Goal: Task Accomplishment & Management: Manage account settings

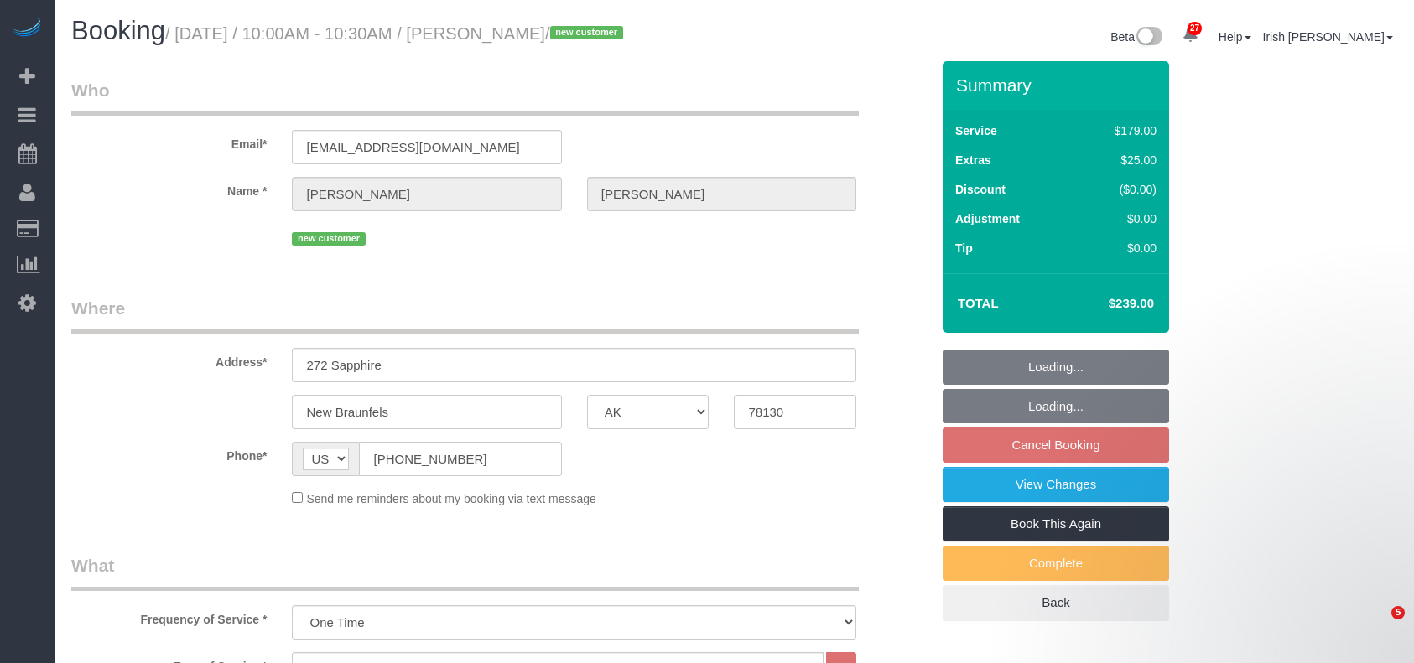
select select "[GEOGRAPHIC_DATA]"
select select "3"
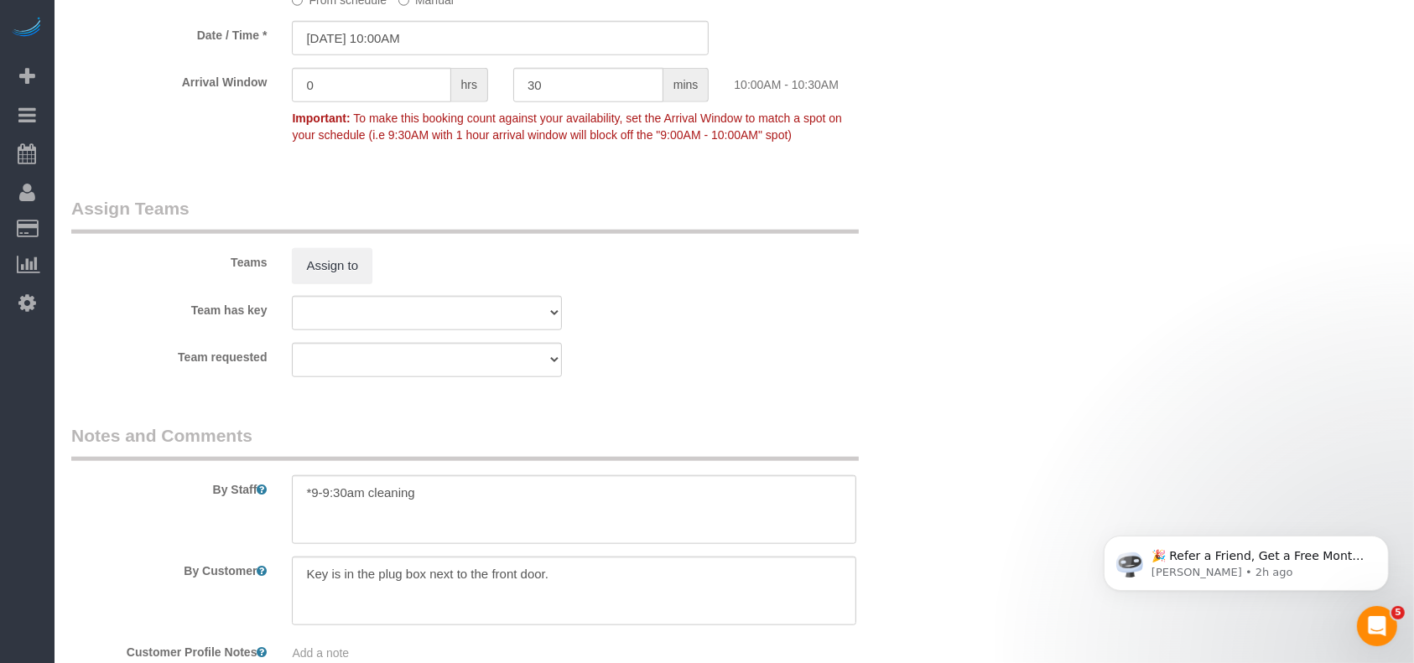
scroll to position [1828, 0]
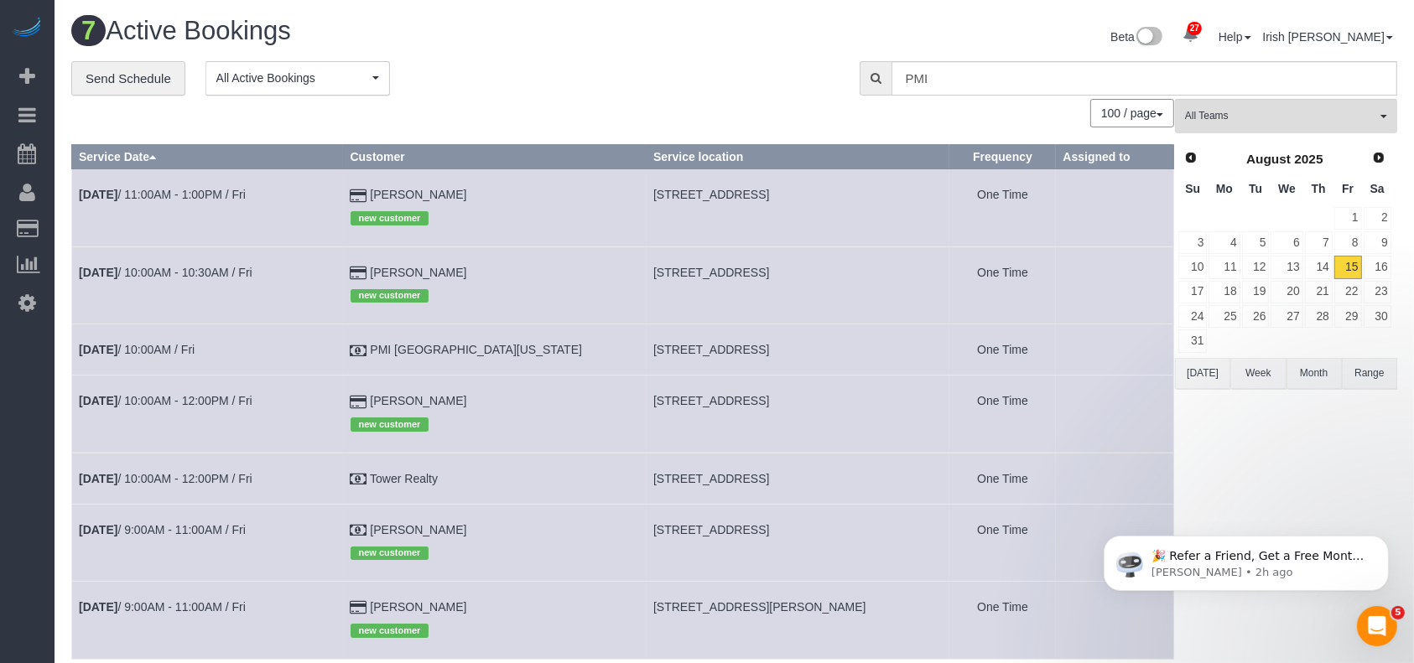
drag, startPoint x: 491, startPoint y: 404, endPoint x: 392, endPoint y: 404, distance: 98.9
click at [392, 404] on tr "[DATE] 10:00AM - 12:00PM / Fri [PERSON_NAME] new customer [STREET_ADDRESS] One …" at bounding box center [623, 414] width 1102 height 77
copy tr "[PERSON_NAME]"
click at [235, 386] on td "[DATE] 10:00AM - 12:00PM / Fri" at bounding box center [208, 414] width 272 height 77
click at [228, 392] on td "[DATE] 10:00AM - 12:00PM / Fri" at bounding box center [208, 414] width 272 height 77
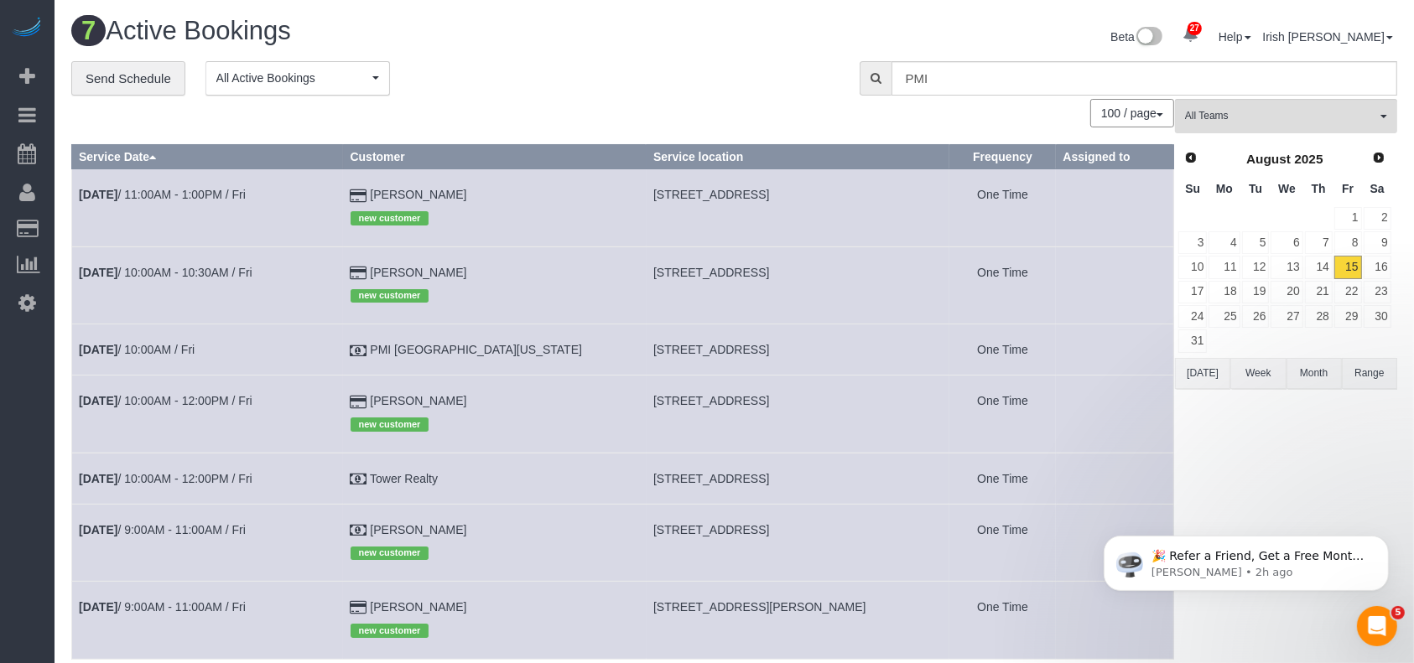
click at [192, 391] on td "[DATE] 10:00AM - 12:00PM / Fri" at bounding box center [208, 414] width 272 height 77
click at [195, 402] on link "[DATE] 10:00AM - 12:00PM / Fri" at bounding box center [166, 400] width 174 height 13
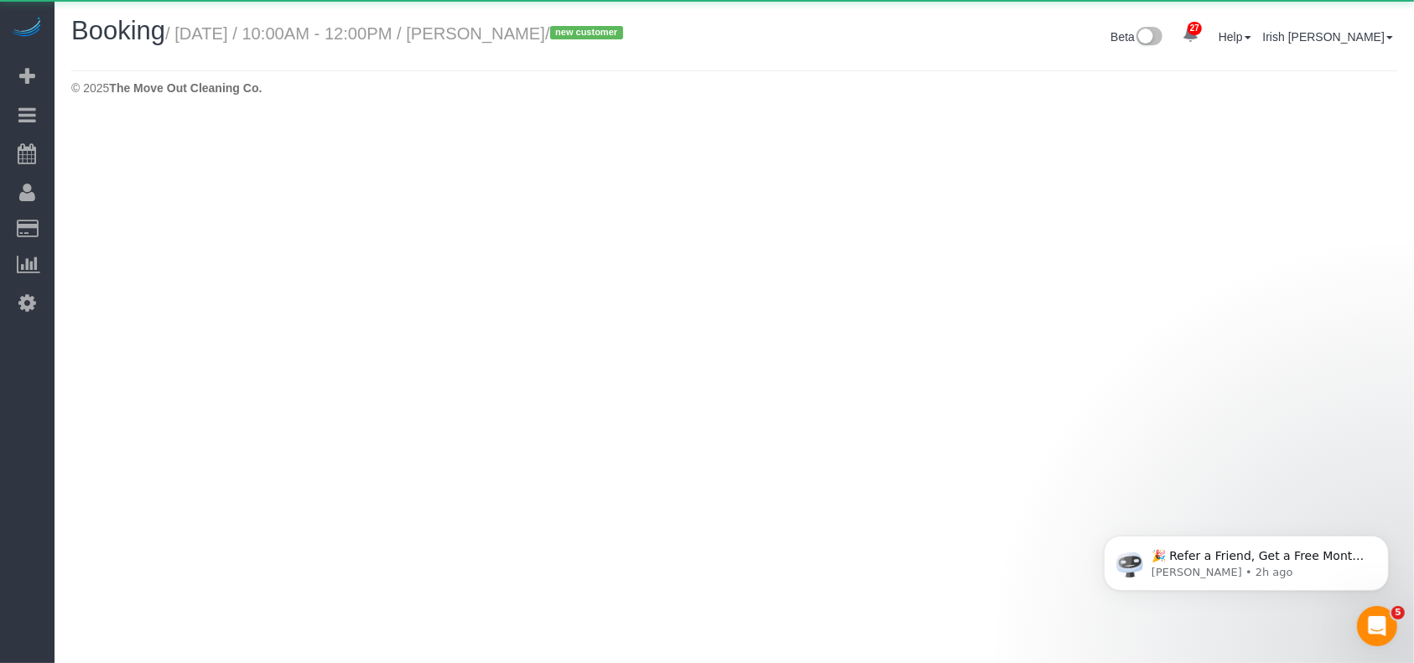
select select "[GEOGRAPHIC_DATA]"
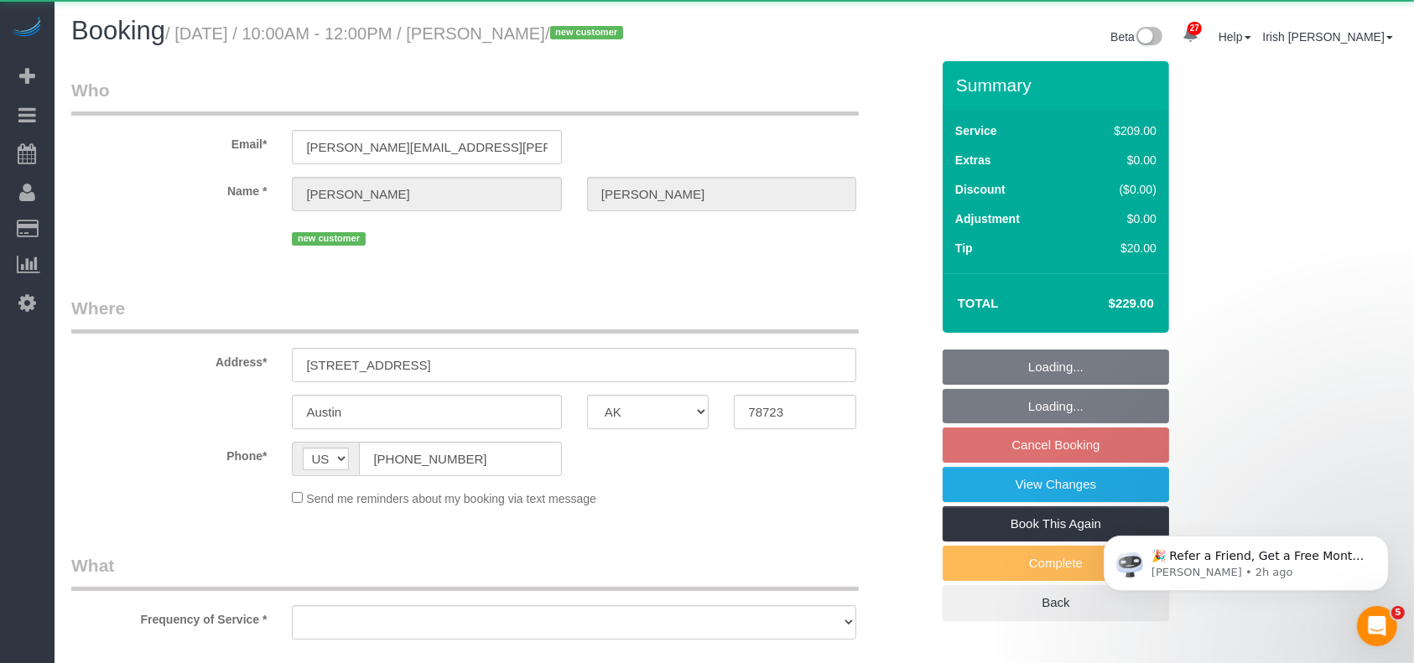
select select "object:10098"
select select "string:fspay-b764e70e-b3b5-49d8-b09c-9218118eb629"
select select "3"
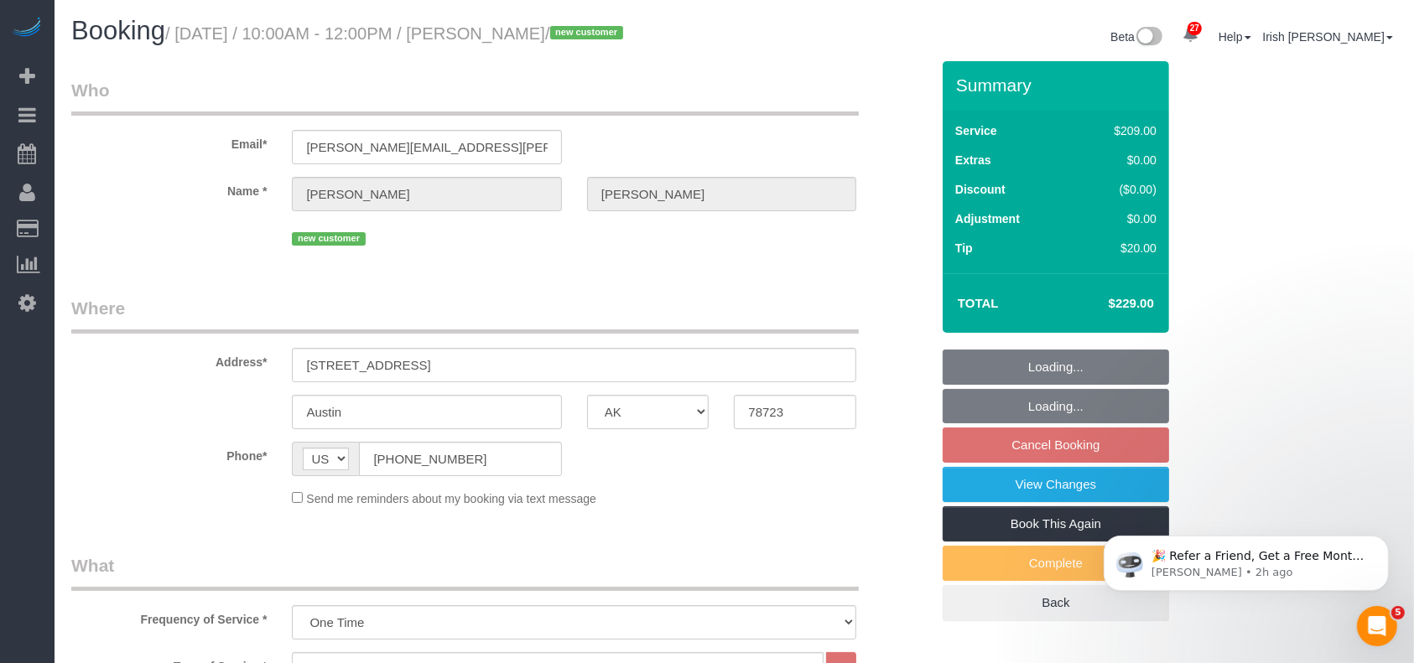
select select "spot110"
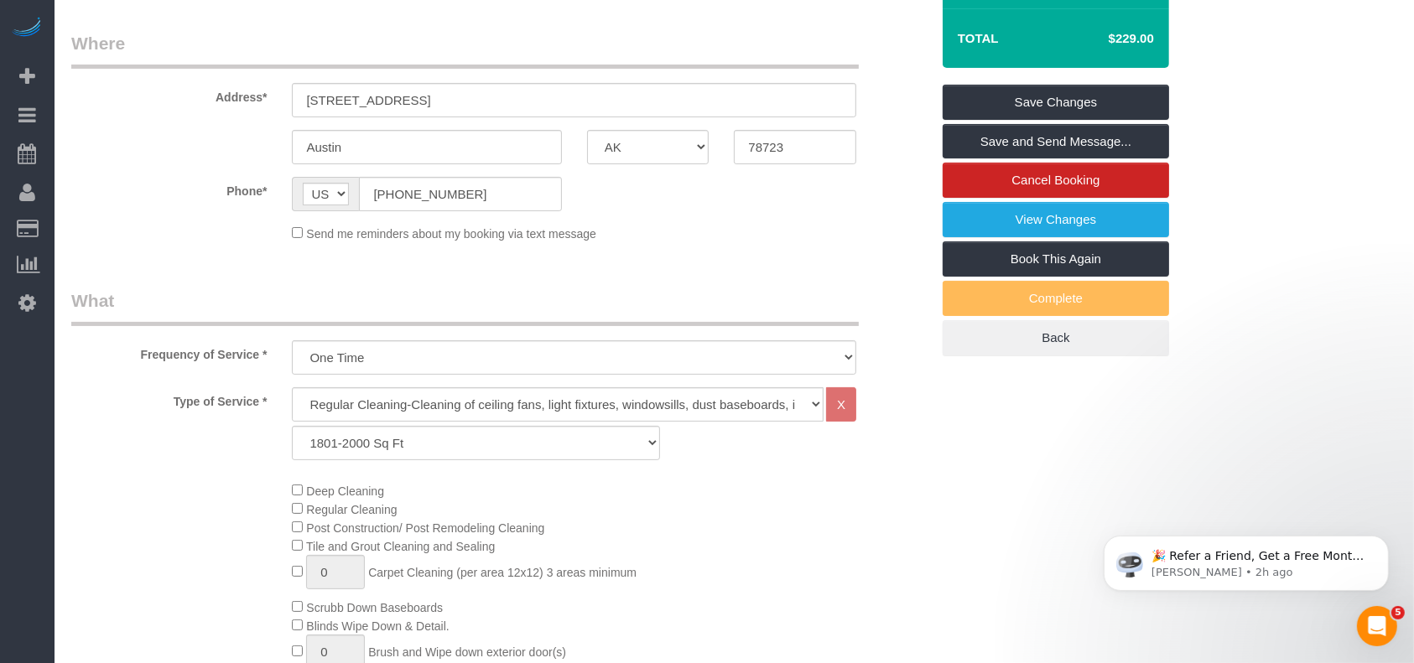
scroll to position [112, 0]
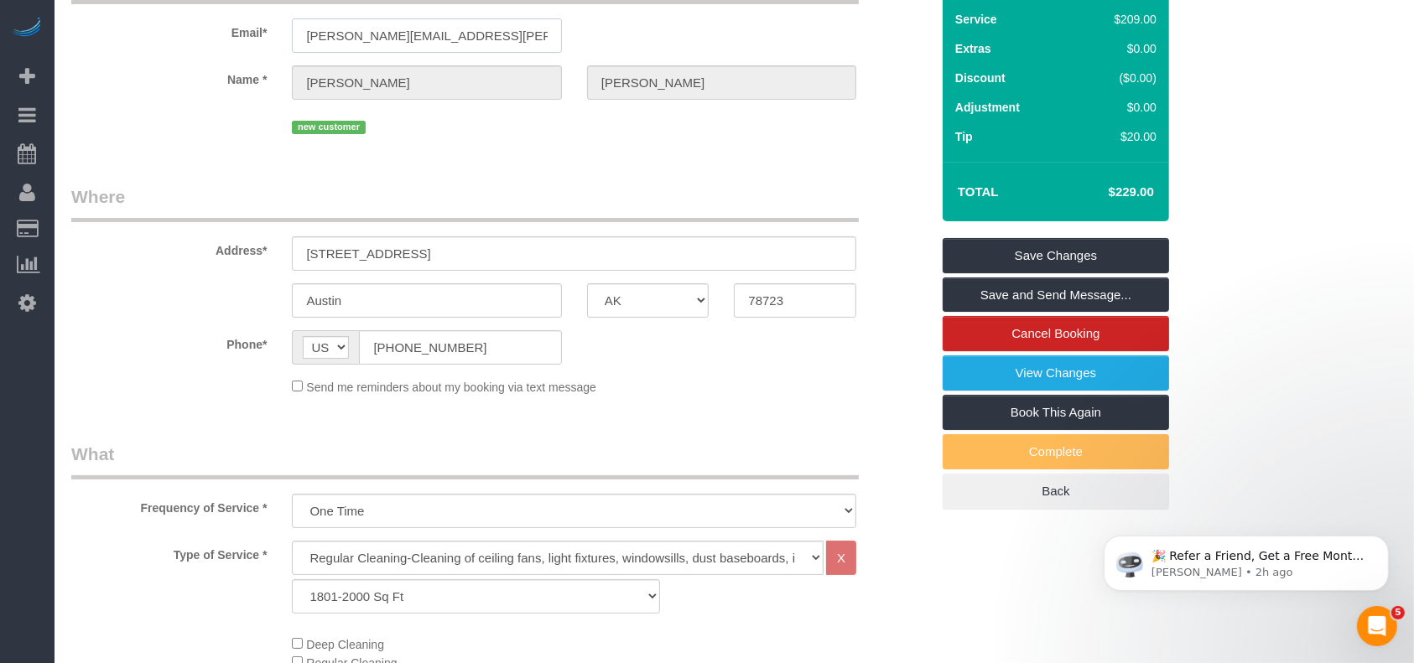
drag, startPoint x: 495, startPoint y: 44, endPoint x: 257, endPoint y: 26, distance: 237.9
click at [259, 26] on div "Email* [PERSON_NAME][EMAIL_ADDRESS][PERSON_NAME][DOMAIN_NAME]" at bounding box center [501, 9] width 884 height 86
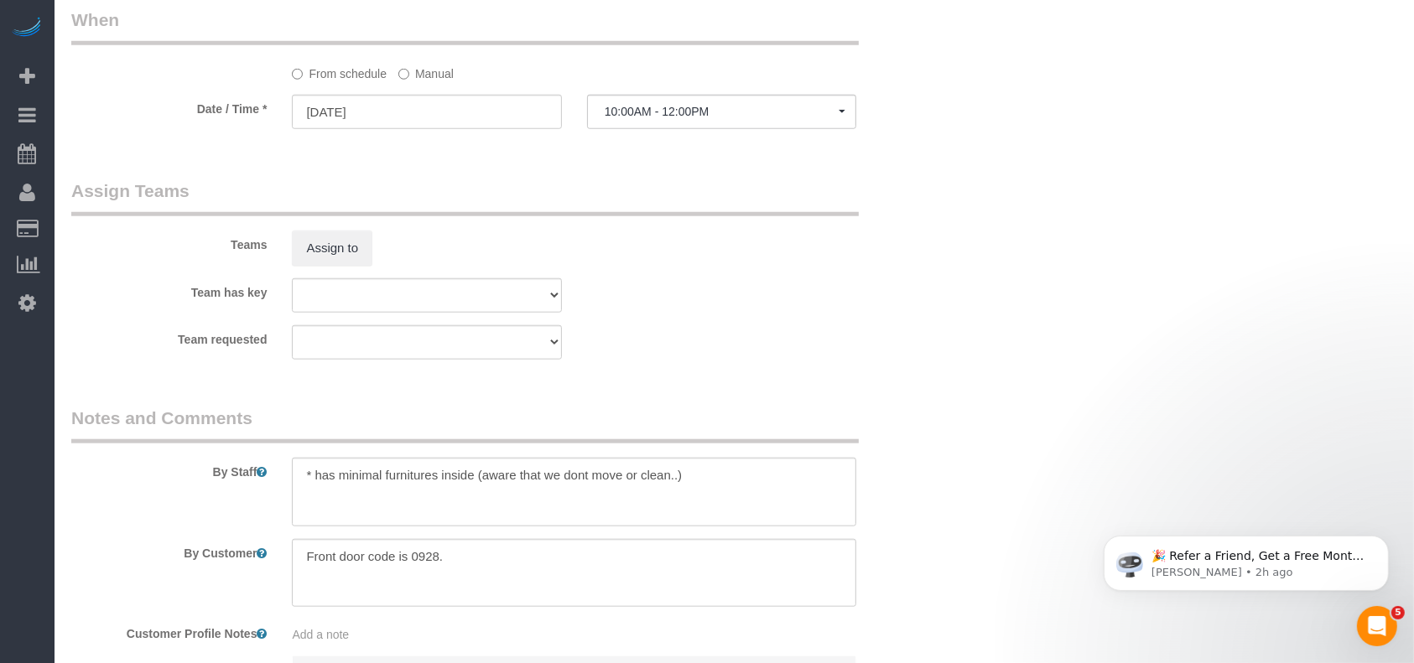
scroll to position [1677, 0]
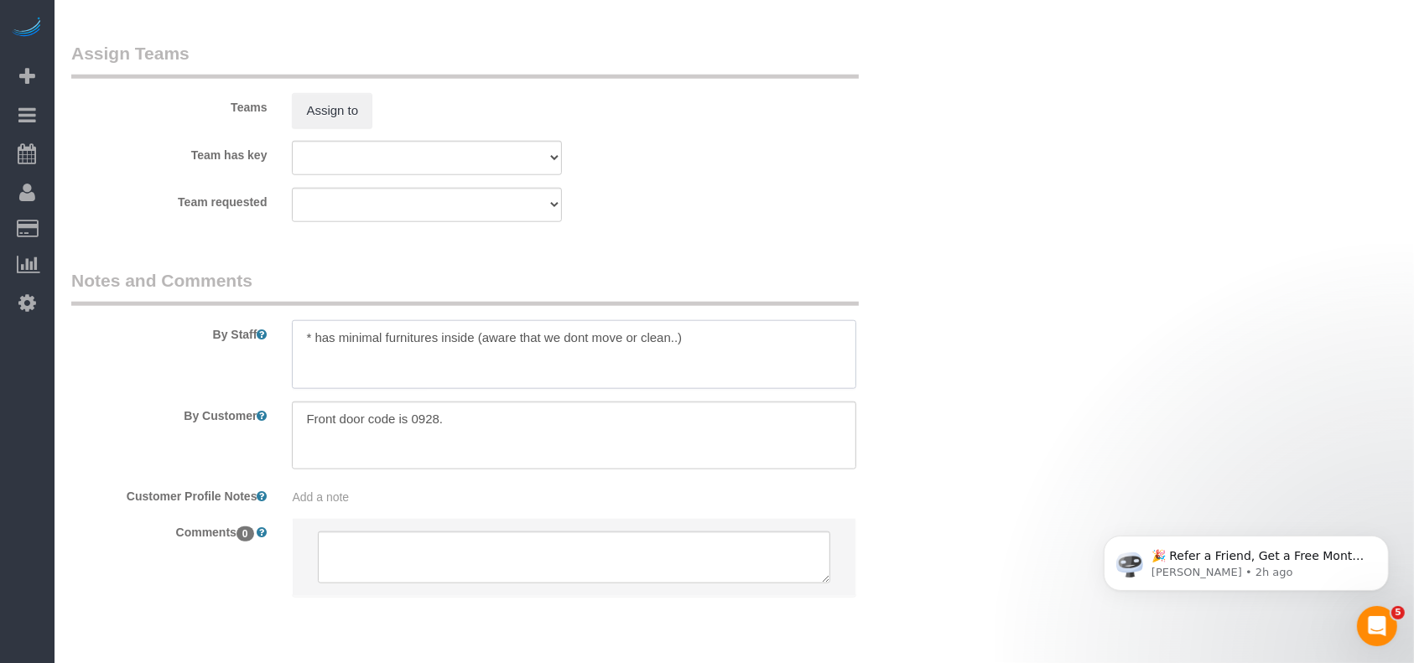
click at [706, 351] on textarea at bounding box center [574, 354] width 564 height 69
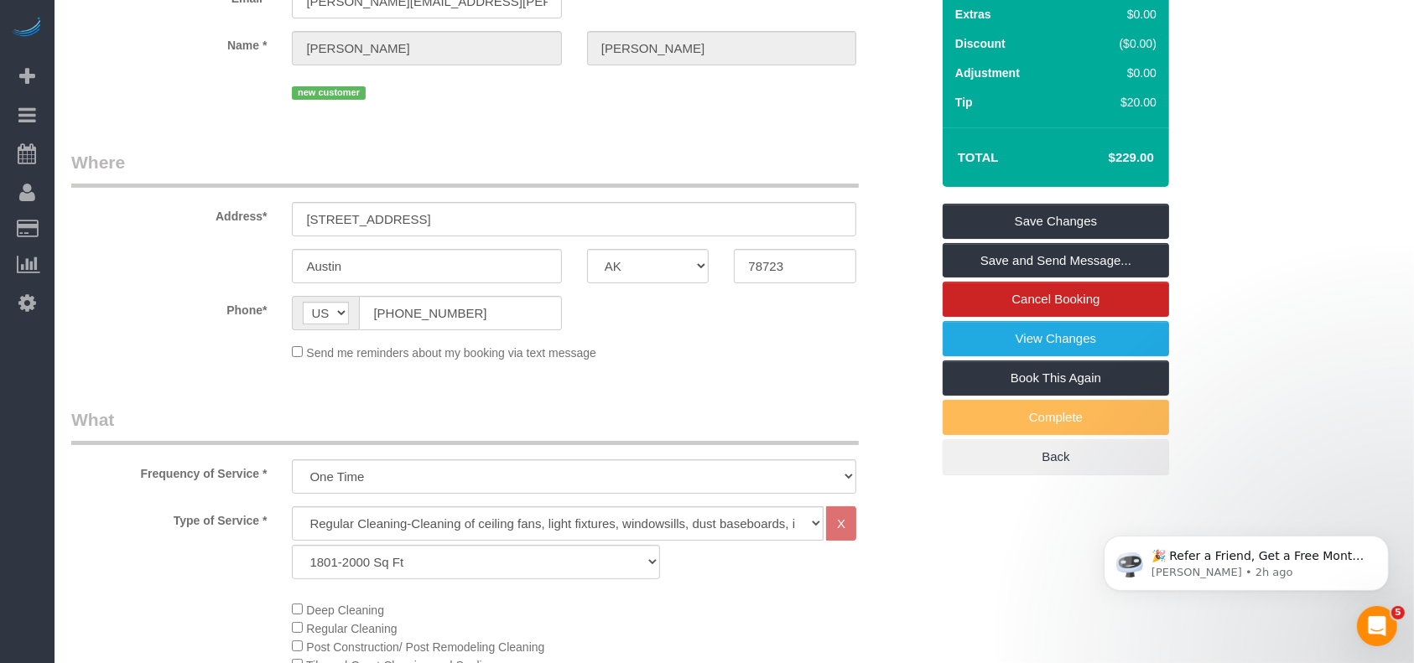
scroll to position [0, 0]
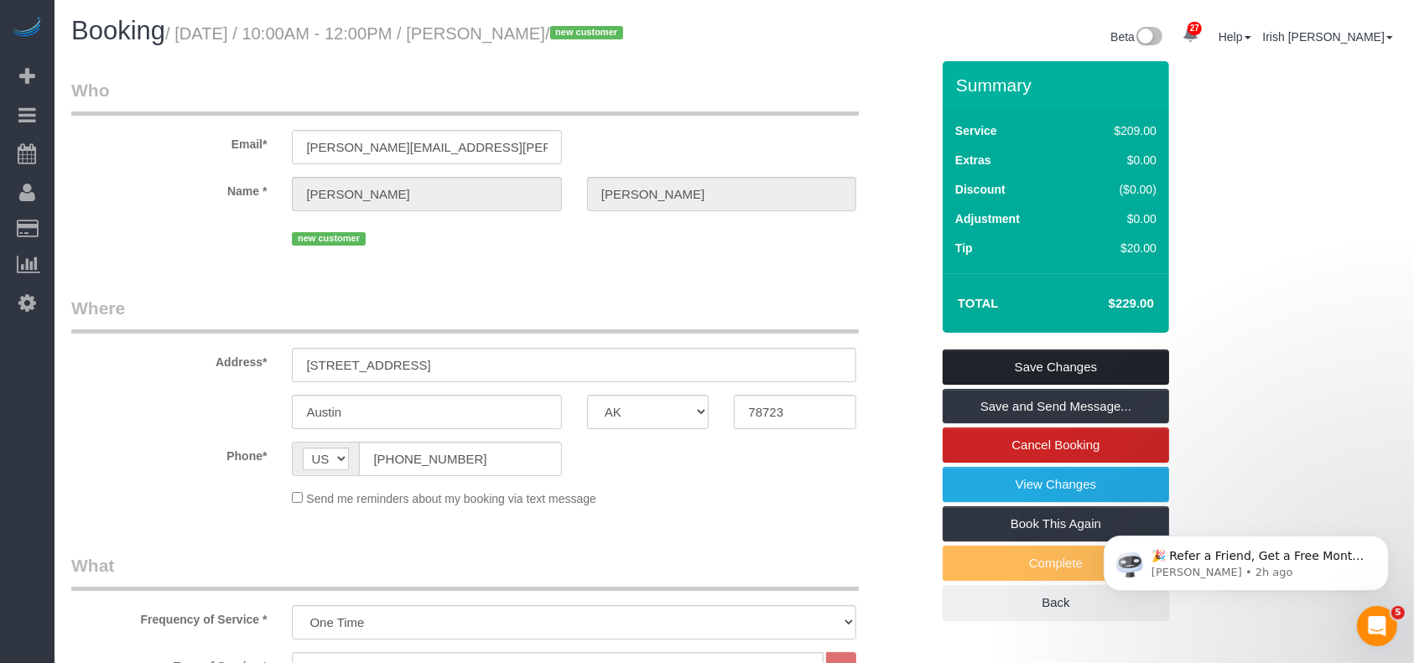
type textarea "* has minimal furnitures inside (aware that we dont move or clean..) Email"
click at [1018, 353] on link "Save Changes" at bounding box center [1055, 367] width 226 height 35
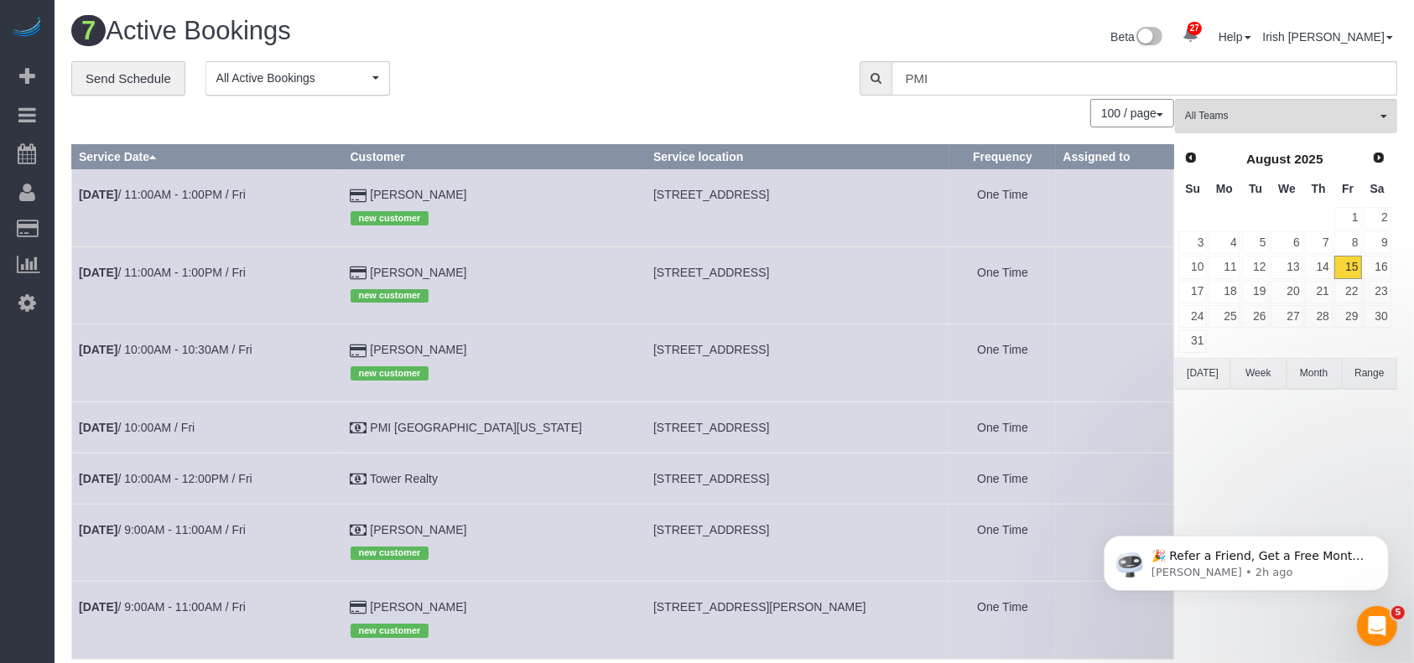
drag, startPoint x: 493, startPoint y: 533, endPoint x: 382, endPoint y: 532, distance: 111.5
click at [382, 532] on tr "[DATE] 9:00AM - 11:00AM / Fri [PERSON_NAME] new customer [STREET_ADDRESS] One T…" at bounding box center [623, 542] width 1102 height 77
copy tr "[PERSON_NAME]"
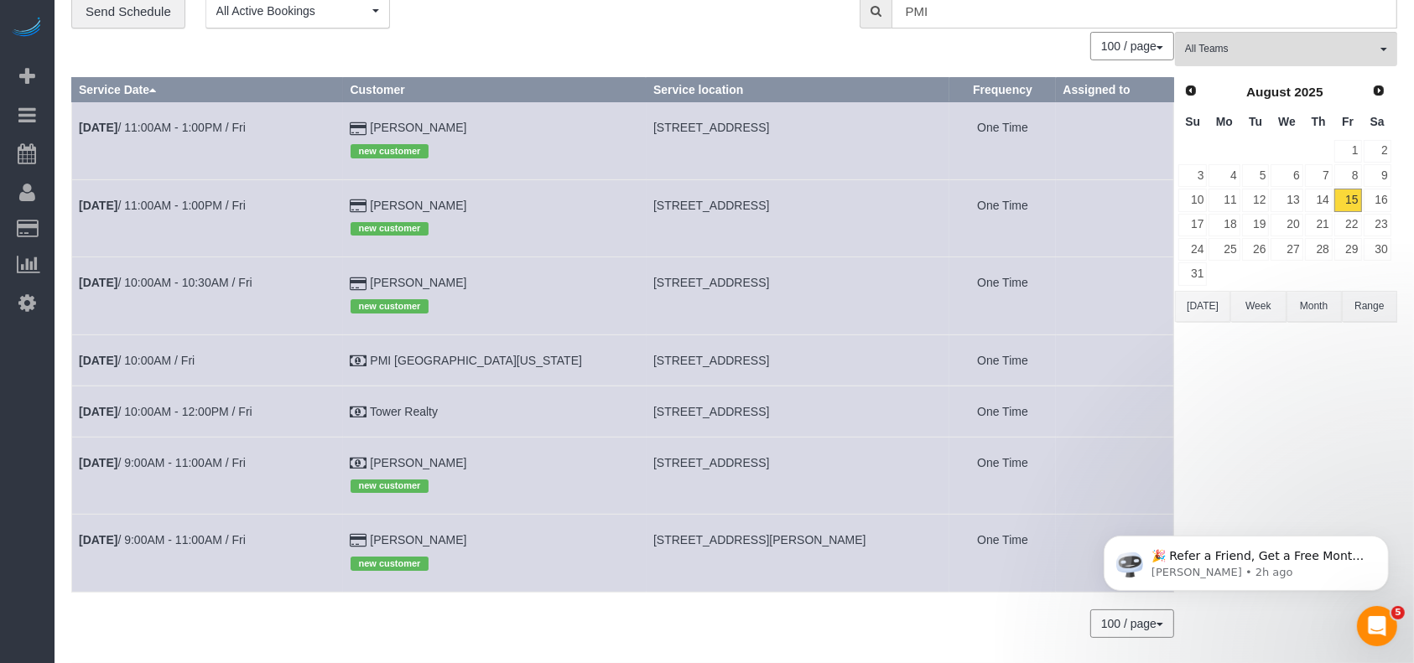
scroll to position [120, 0]
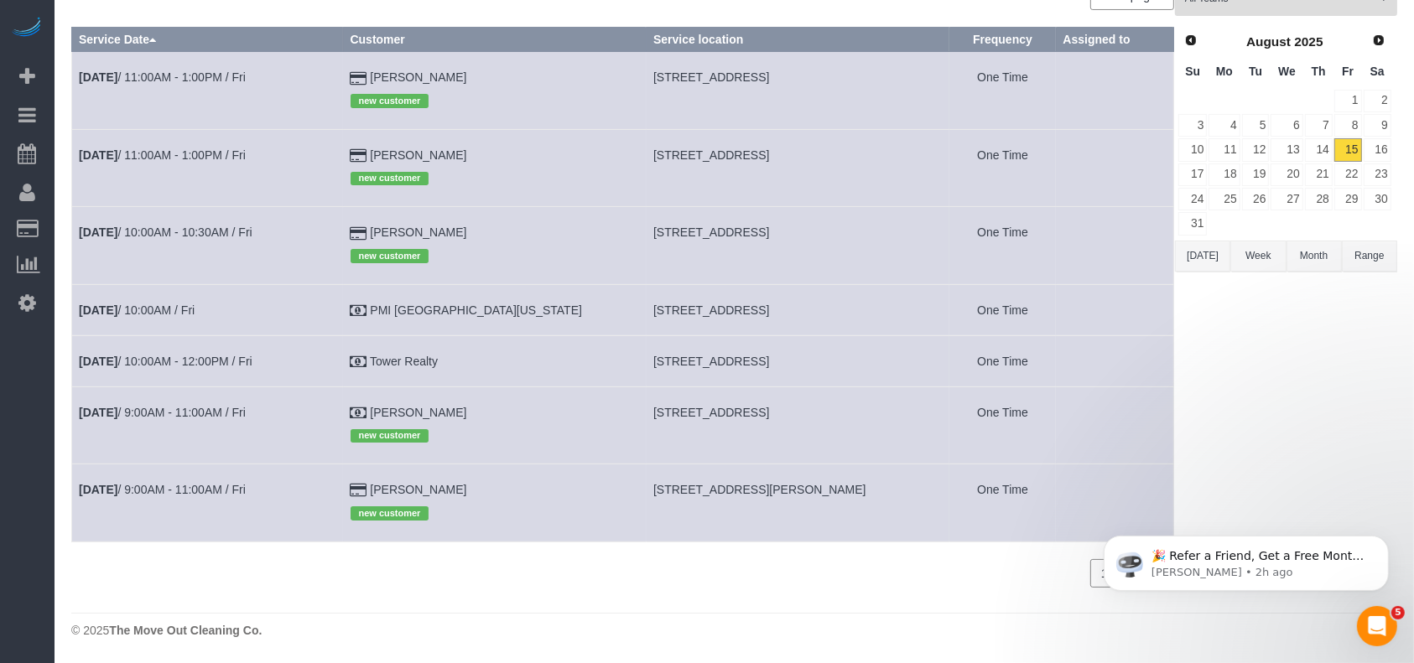
drag, startPoint x: 526, startPoint y: 484, endPoint x: 413, endPoint y: 494, distance: 112.8
click at [413, 494] on td "[PERSON_NAME] new customer" at bounding box center [495, 503] width 304 height 77
copy td "[PERSON_NAME]"
